Goal: Task Accomplishment & Management: Manage account settings

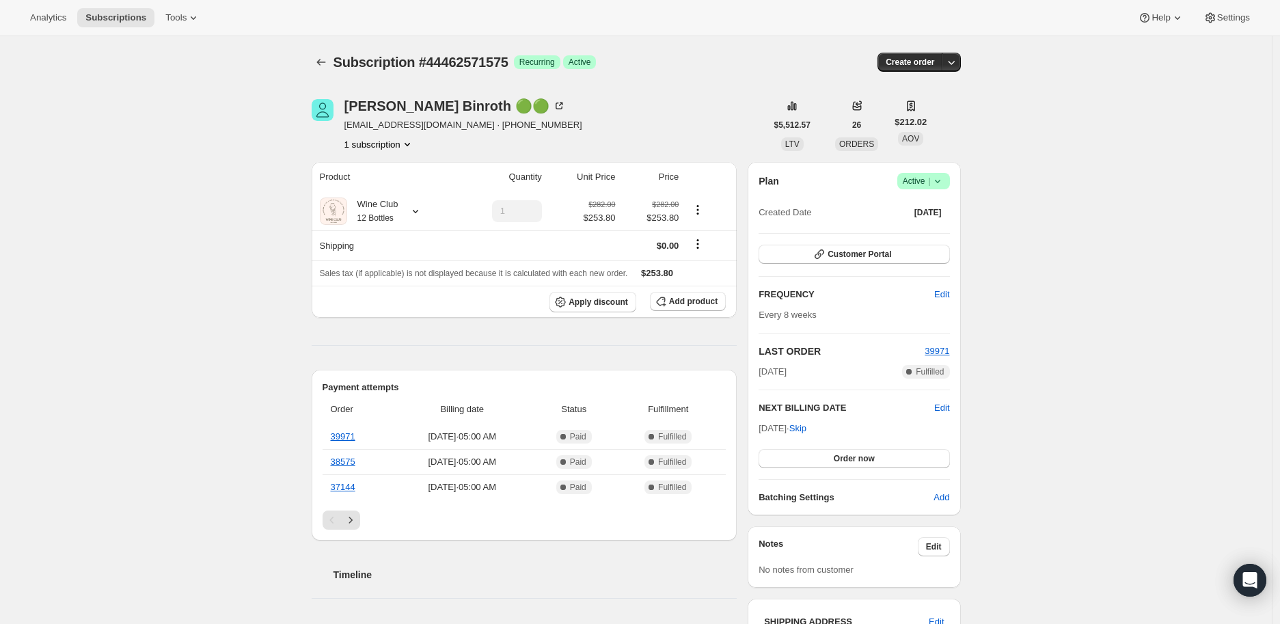
click at [941, 178] on icon at bounding box center [937, 181] width 14 height 14
click at [918, 231] on span "Cancel subscription" at bounding box center [927, 230] width 77 height 10
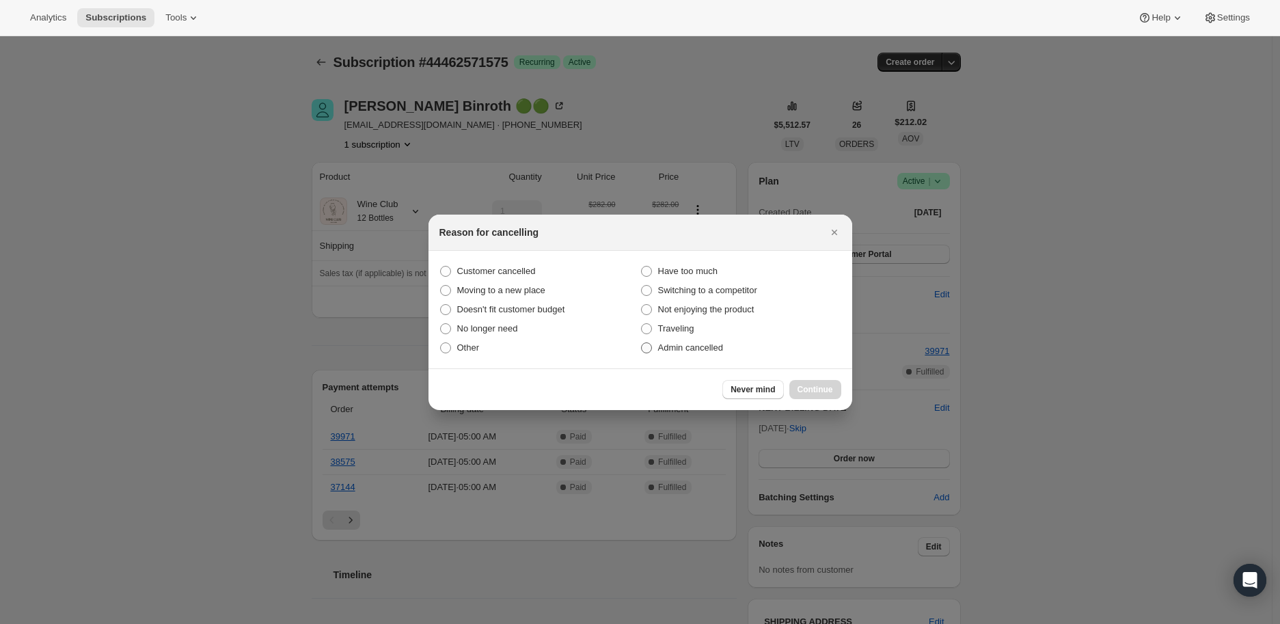
click at [644, 347] on span ":r2l:" at bounding box center [646, 347] width 11 height 11
click at [641, 343] on input "Admin cancelled" at bounding box center [641, 342] width 1 height 1
radio input "true"
click at [818, 387] on span "Continue" at bounding box center [815, 389] width 36 height 11
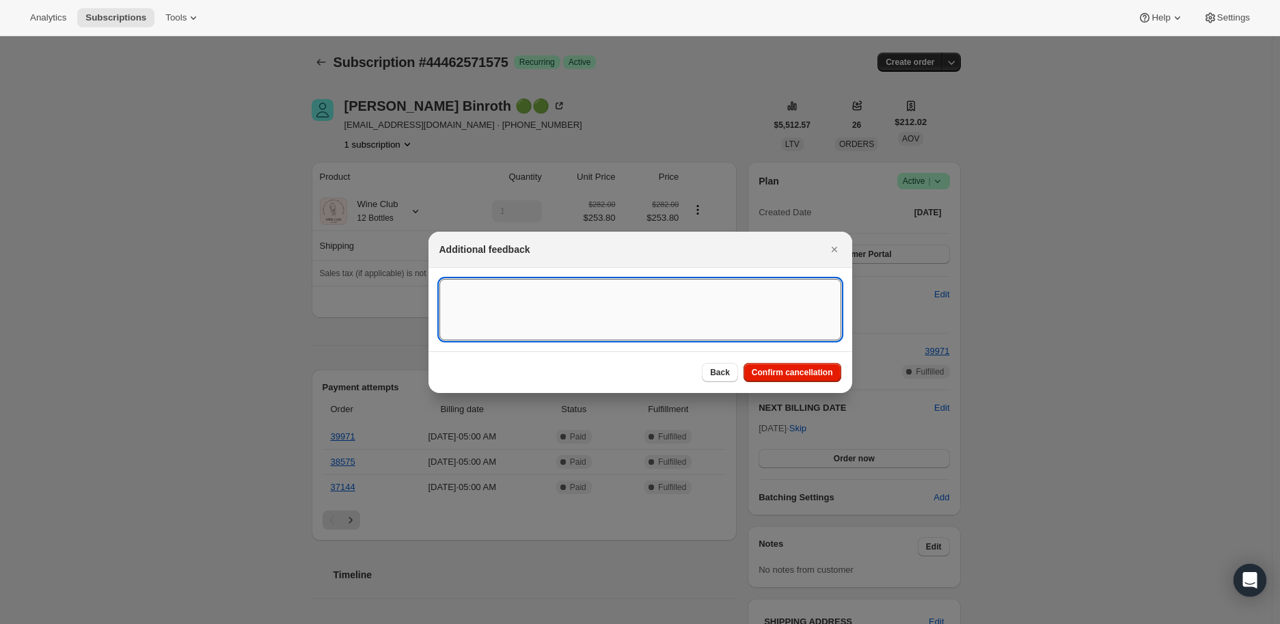
click at [496, 304] on textarea ":r2l:" at bounding box center [640, 309] width 402 height 61
type textarea "N/R"
click at [767, 372] on span "Confirm cancellation" at bounding box center [791, 372] width 81 height 11
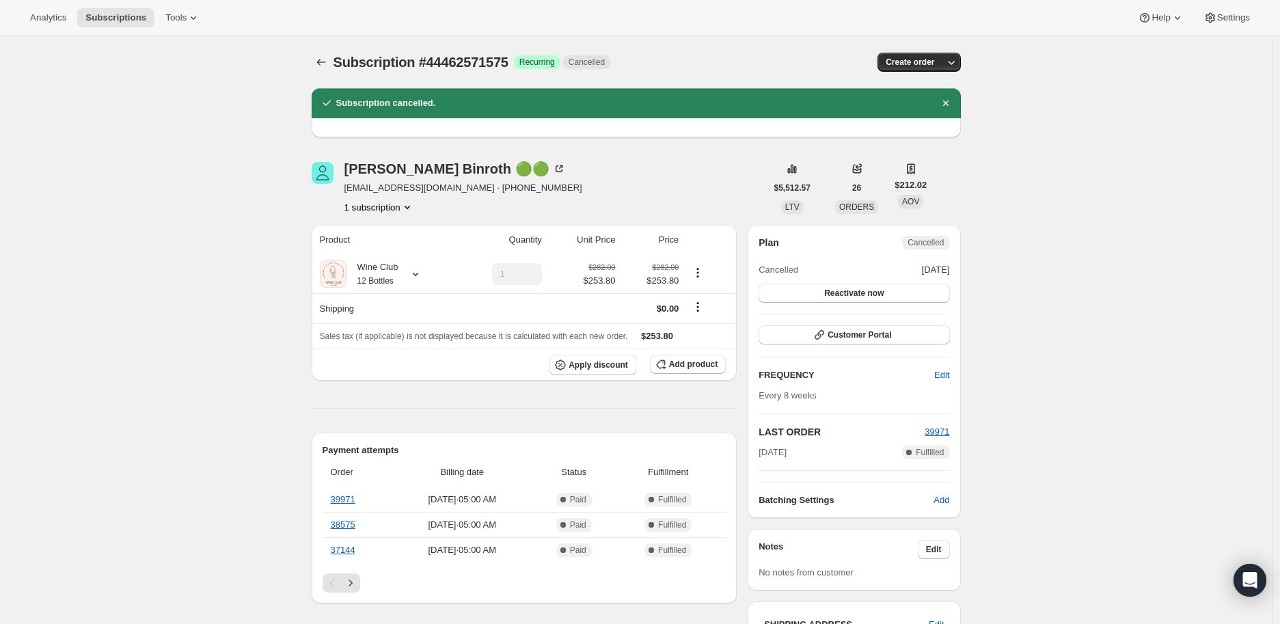
click at [343, 167] on div "[PERSON_NAME] 🟢🟢 [EMAIL_ADDRESS][DOMAIN_NAME] · [PHONE_NUMBER] 1 subscription" at bounding box center [539, 188] width 454 height 52
drag, startPoint x: 345, startPoint y: 167, endPoint x: 448, endPoint y: 166, distance: 103.2
click at [448, 166] on div "[PERSON_NAME] 🟢🟢 [EMAIL_ADDRESS][DOMAIN_NAME] · [PHONE_NUMBER] 1 subscription" at bounding box center [539, 188] width 454 height 52
copy div "[PERSON_NAME]"
click at [422, 276] on icon at bounding box center [416, 274] width 14 height 14
